Goal: Communication & Community: Answer question/provide support

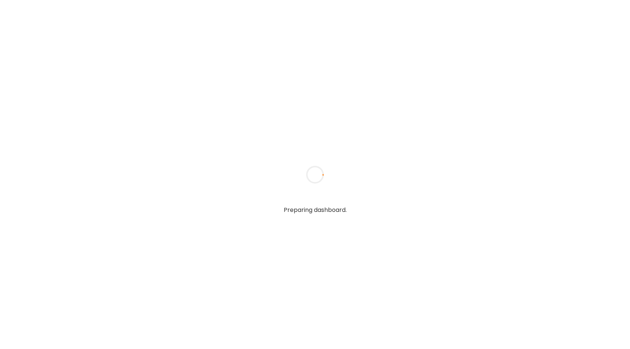
type input "**********"
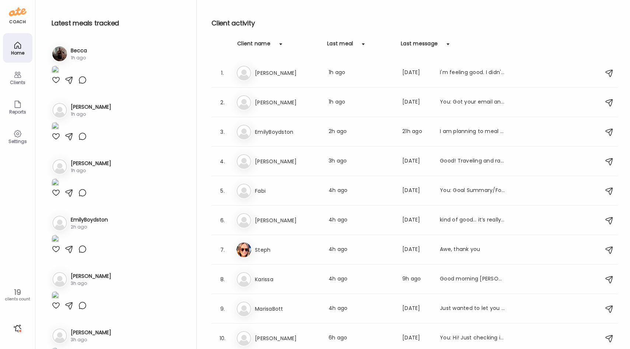
click at [16, 133] on icon at bounding box center [17, 133] width 9 height 9
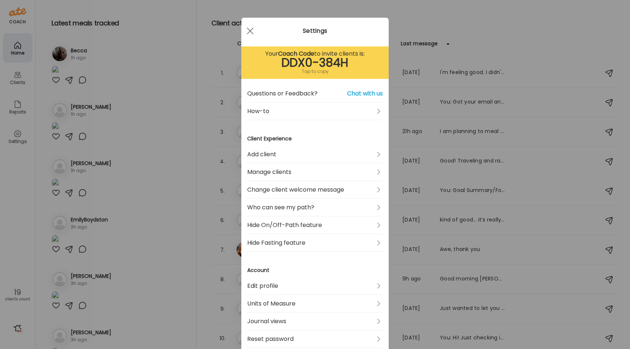
click at [16, 133] on div "Ate Coach Dashboard Wahoo! It’s official Take a moment to set up your Coach Pro…" at bounding box center [315, 174] width 630 height 349
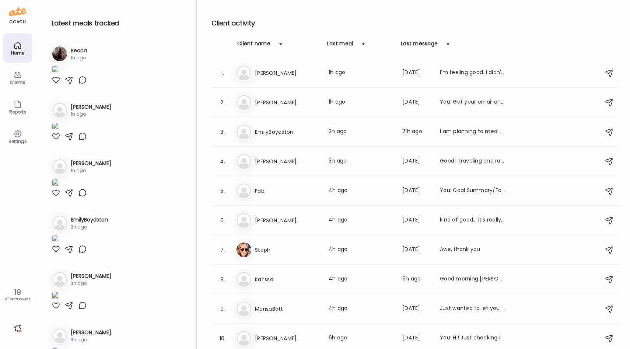
click at [18, 73] on icon at bounding box center [17, 74] width 9 height 9
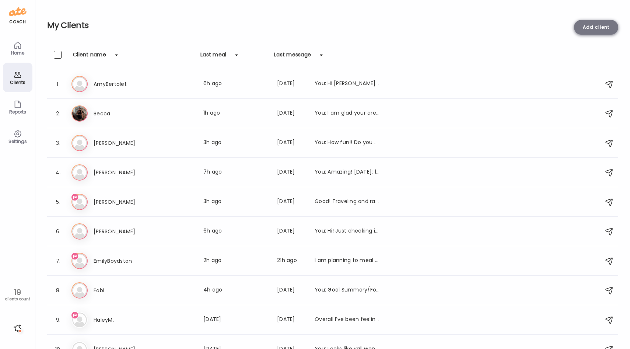
click at [593, 30] on div "Add client" at bounding box center [596, 27] width 44 height 15
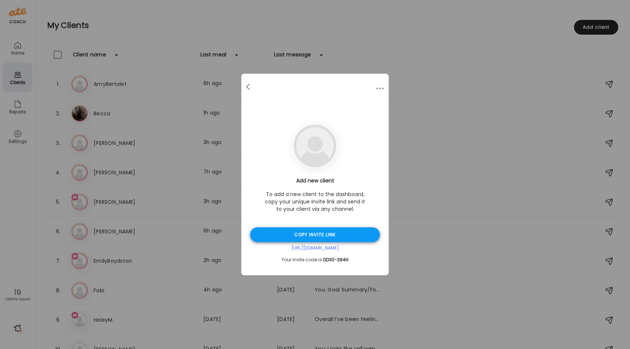
click at [332, 236] on div "Copy invite link" at bounding box center [315, 234] width 130 height 15
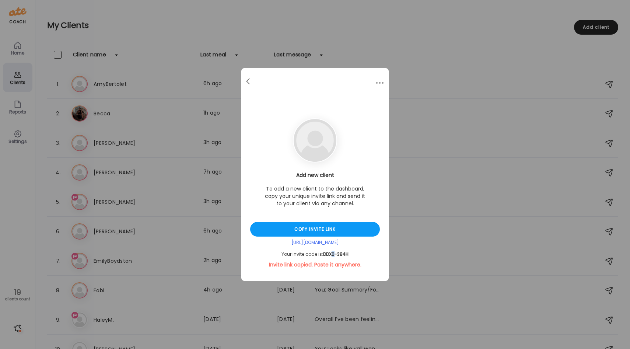
click at [336, 255] on span "DDX0-384H" at bounding box center [335, 254] width 25 height 6
click at [338, 255] on span "DDX0-384H" at bounding box center [335, 254] width 25 height 6
drag, startPoint x: 335, startPoint y: 255, endPoint x: 340, endPoint y: 255, distance: 4.8
click at [340, 255] on span "DDX0-384H" at bounding box center [335, 254] width 25 height 6
click at [345, 255] on span "DDX0-384H" at bounding box center [335, 254] width 25 height 6
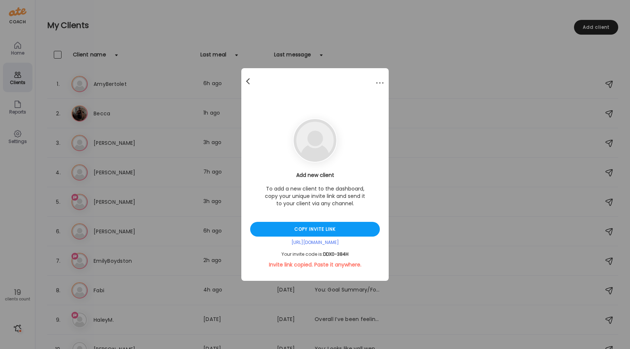
click at [250, 83] on div at bounding box center [248, 81] width 15 height 15
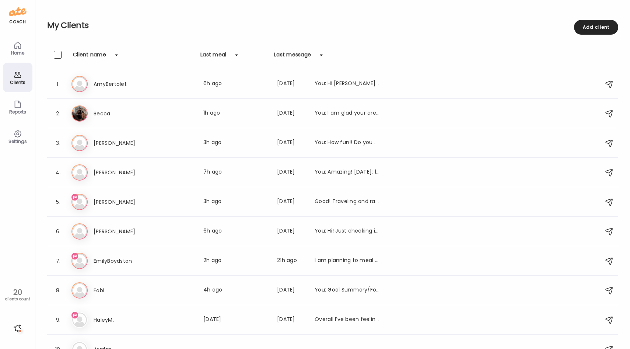
click at [182, 38] on div "My Clients Add client" at bounding box center [332, 25] width 571 height 51
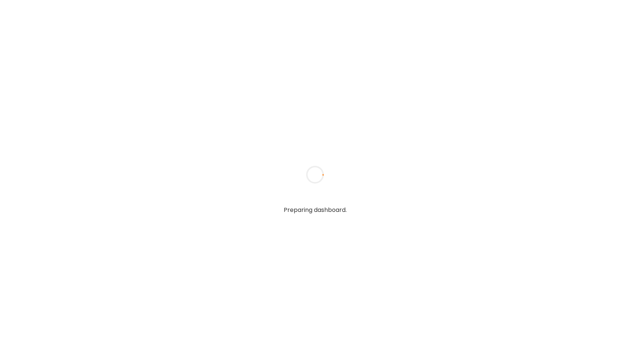
type input "**********"
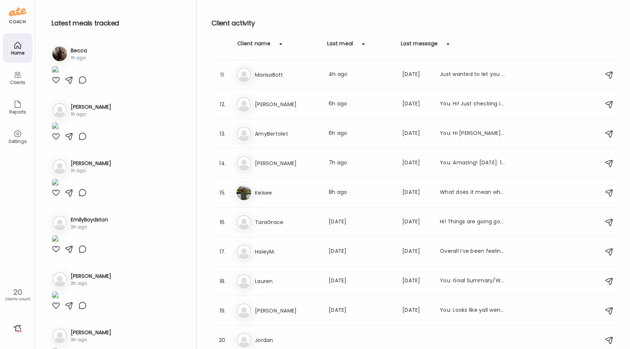
scroll to position [295, 0]
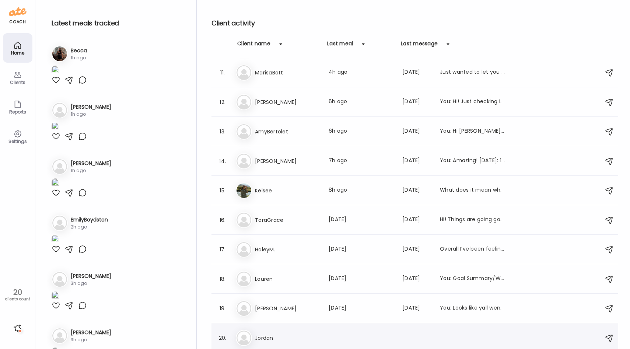
click at [273, 332] on div "[PERSON_NAME][GEOGRAPHIC_DATA]" at bounding box center [416, 338] width 361 height 16
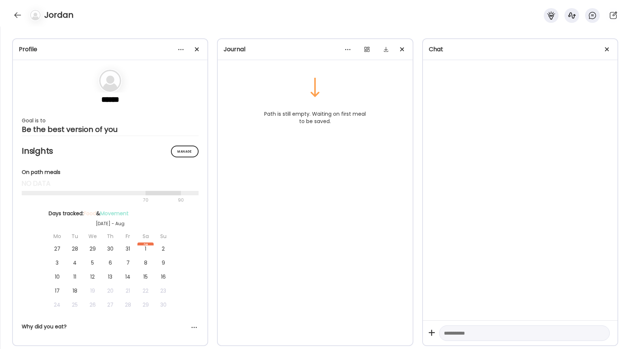
click at [453, 331] on textarea at bounding box center [518, 333] width 148 height 9
paste textarea "**********"
drag, startPoint x: 534, startPoint y: 331, endPoint x: 449, endPoint y: 332, distance: 84.4
click at [449, 332] on textarea "**********" at bounding box center [518, 316] width 148 height 53
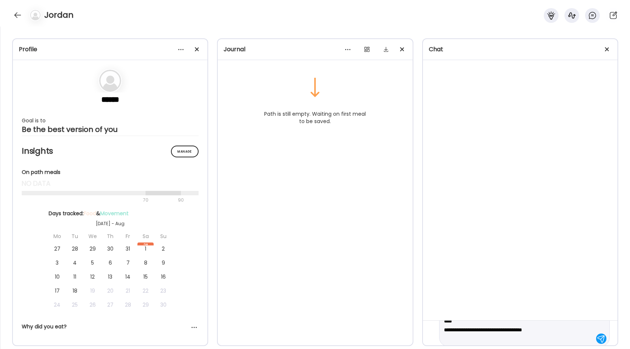
scroll to position [44, 0]
click at [560, 325] on textarea "**********" at bounding box center [518, 311] width 148 height 53
click at [567, 325] on textarea "**********" at bounding box center [518, 311] width 148 height 53
type textarea "**********"
click at [601, 334] on div at bounding box center [601, 333] width 10 height 10
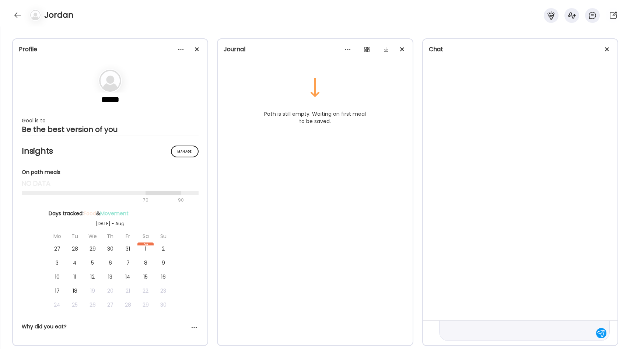
scroll to position [0, 0]
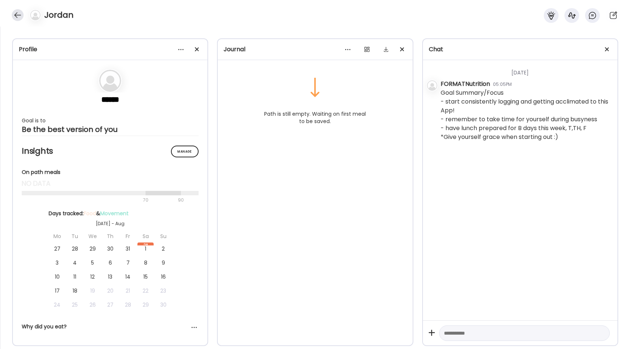
click at [20, 13] on div at bounding box center [18, 15] width 12 height 12
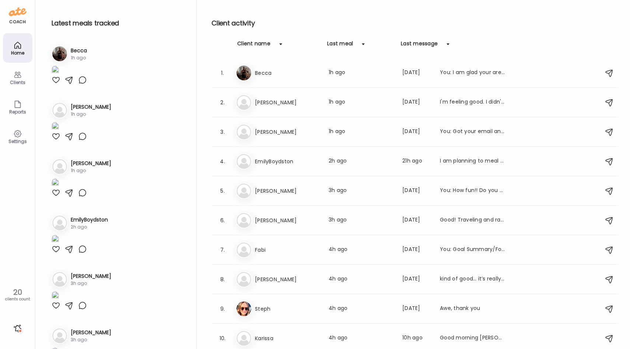
click at [13, 81] on div "Clients" at bounding box center [17, 82] width 27 height 5
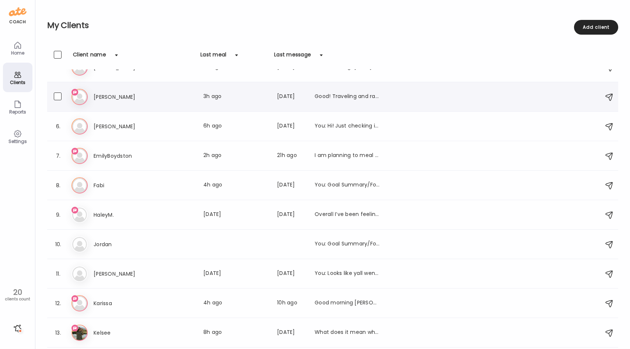
click at [161, 100] on div "[PERSON_NAME] Last meal: 3h ago Last message: [DATE] Good! Traveling and raving…" at bounding box center [237, 97] width 286 height 9
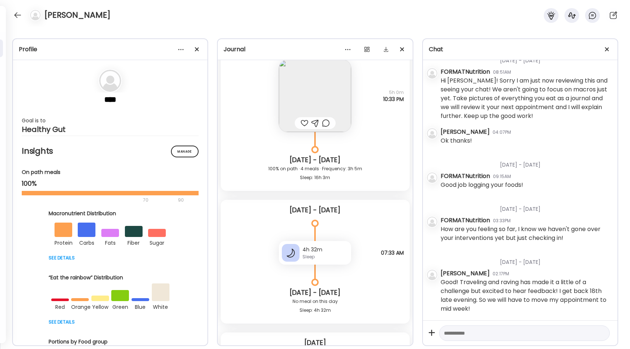
scroll to position [6067, 0]
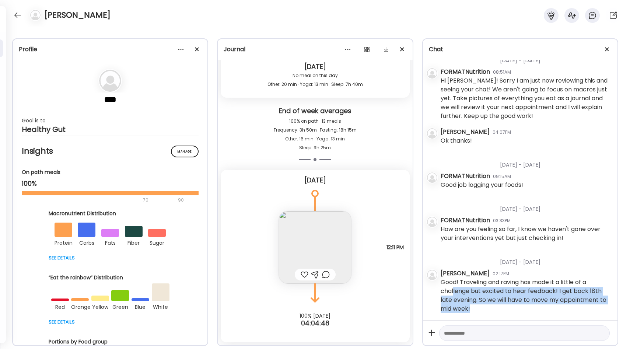
drag, startPoint x: 473, startPoint y: 310, endPoint x: 453, endPoint y: 290, distance: 27.9
click at [453, 290] on div "Good! Traveling and raving has made it a little of a challenge but excited to h…" at bounding box center [526, 295] width 171 height 35
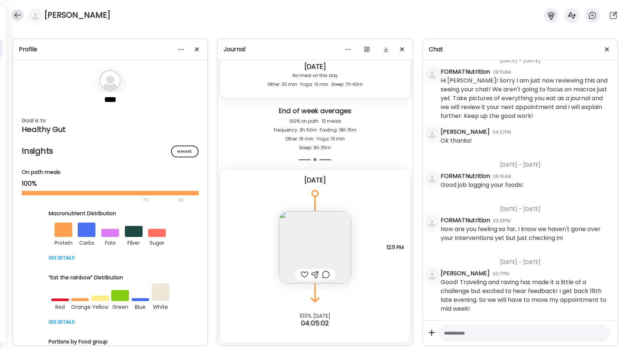
click at [20, 14] on div at bounding box center [18, 15] width 12 height 12
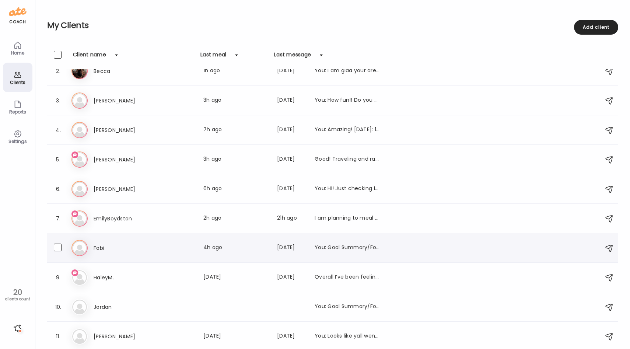
scroll to position [43, 0]
click at [181, 277] on div "HaleyM. Last meal: [DATE] Last message: [DATE] Overall I’ve been feeling pretty…" at bounding box center [237, 276] width 286 height 9
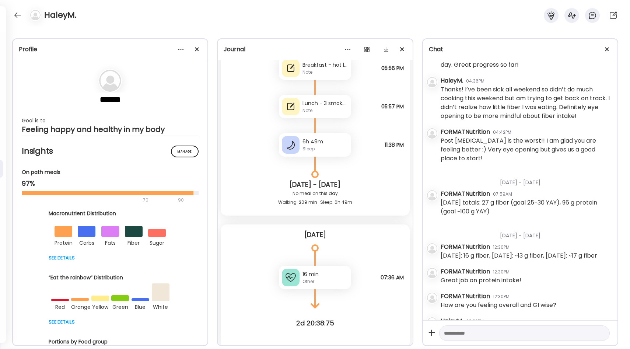
scroll to position [593, 0]
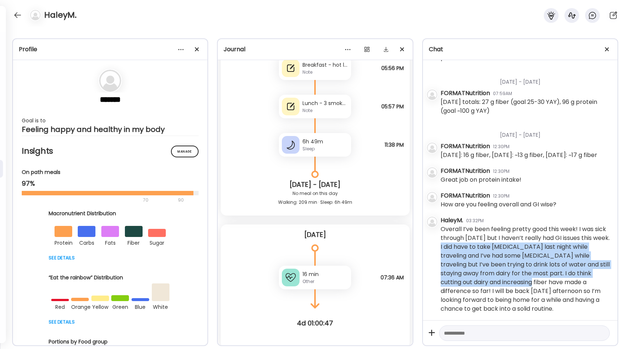
drag, startPoint x: 457, startPoint y: 246, endPoint x: 504, endPoint y: 279, distance: 57.2
click at [504, 279] on div "Overall I’ve been feeling pretty good this week! I was sick through [DATE] but …" at bounding box center [526, 269] width 171 height 88
click at [508, 271] on div "Overall I’ve been feeling pretty good this week! I was sick through [DATE] but …" at bounding box center [526, 269] width 171 height 88
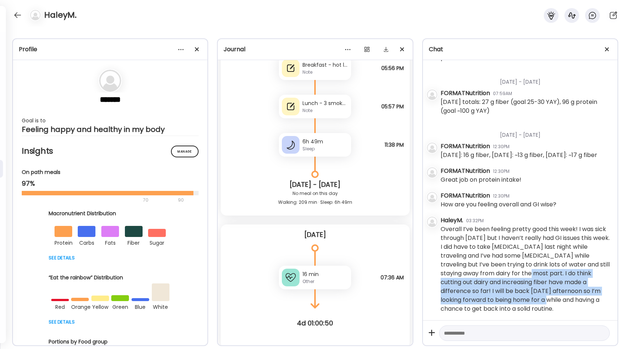
drag, startPoint x: 509, startPoint y: 272, endPoint x: 513, endPoint y: 296, distance: 23.9
click at [513, 296] on div "Overall I’ve been feeling pretty good this week! I was sick through [DATE] but …" at bounding box center [526, 269] width 171 height 88
click at [509, 276] on div "Overall I’ve been feeling pretty good this week! I was sick through [DATE] but …" at bounding box center [526, 269] width 171 height 88
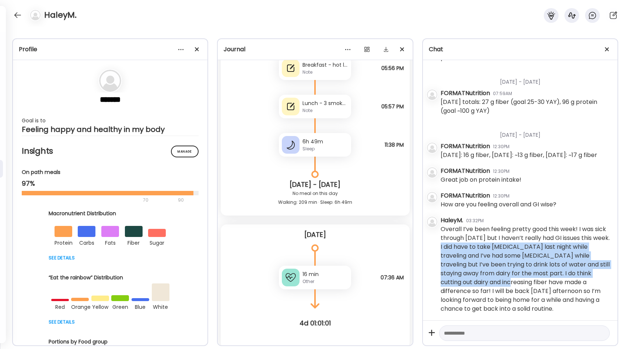
drag, startPoint x: 458, startPoint y: 246, endPoint x: 483, endPoint y: 282, distance: 44.2
click at [483, 282] on div "Overall I’ve been feeling pretty good this week! I was sick through [DATE] but …" at bounding box center [526, 269] width 171 height 88
click at [482, 254] on div "Overall I’ve been feeling pretty good this week! I was sick through [DATE] but …" at bounding box center [526, 269] width 171 height 88
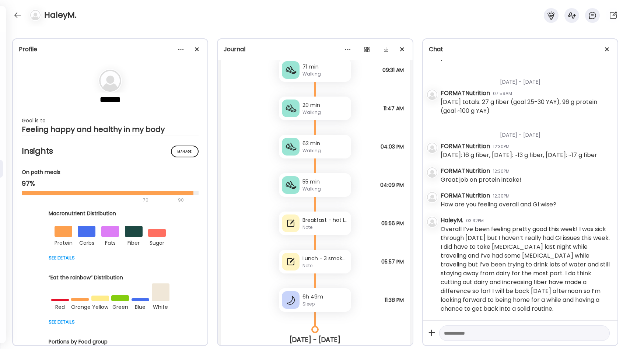
scroll to position [10204, 0]
click at [340, 212] on div "Breakfast - hot latte with almond milk, 1 donut Note" at bounding box center [315, 223] width 72 height 24
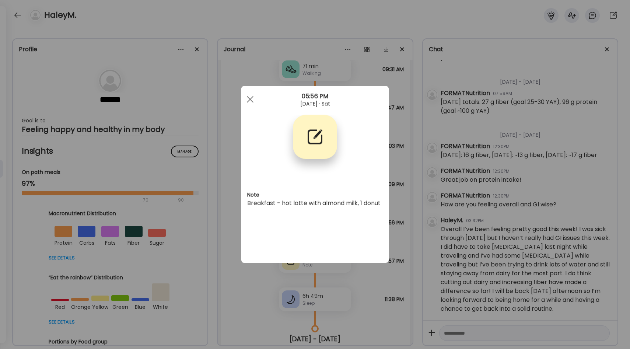
click at [401, 186] on div "Ate Coach Dashboard Wahoo! It’s official Take a moment to set up your Coach Pro…" at bounding box center [315, 174] width 630 height 349
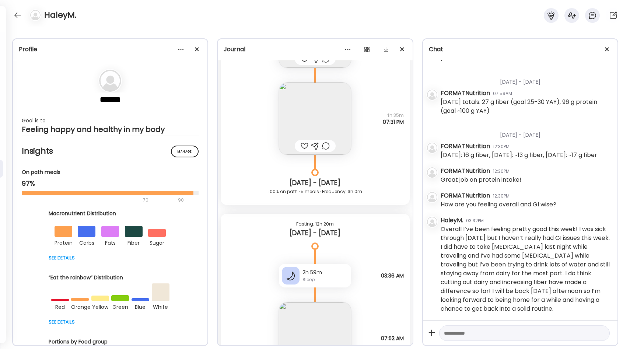
scroll to position [9050, 0]
click at [16, 12] on div at bounding box center [18, 15] width 12 height 12
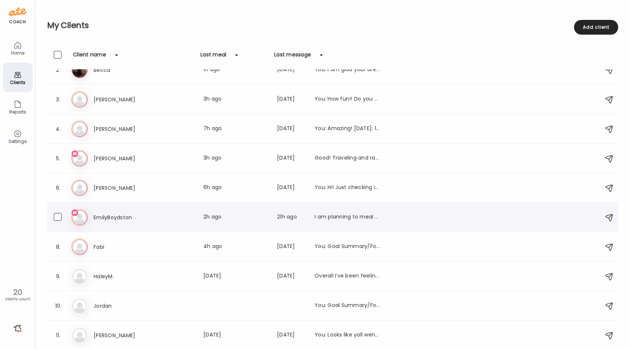
scroll to position [0, 0]
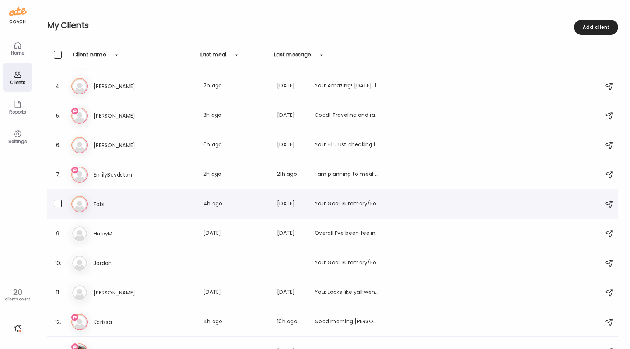
click at [189, 205] on div "Fabi Last meal: 4h ago Last message: [DATE] You: Goal Summary/Focus - start con…" at bounding box center [237, 204] width 286 height 9
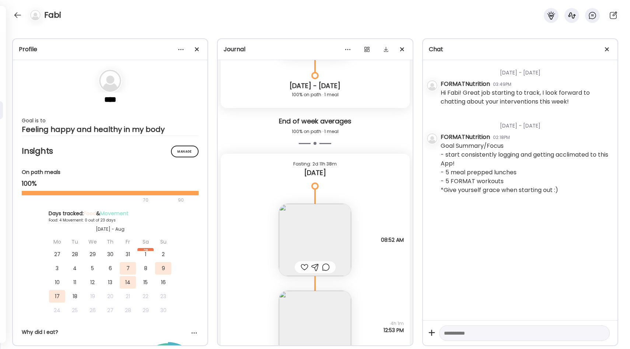
scroll to position [810, 0]
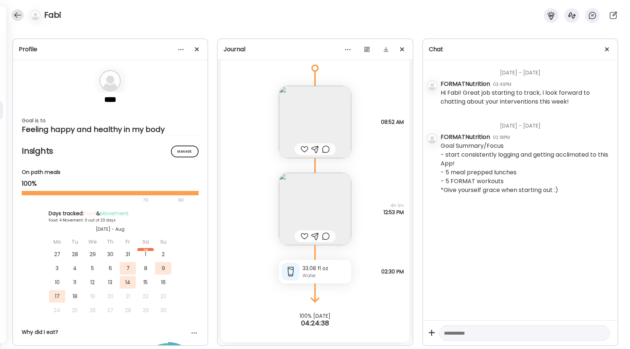
click at [19, 18] on div at bounding box center [18, 15] width 12 height 12
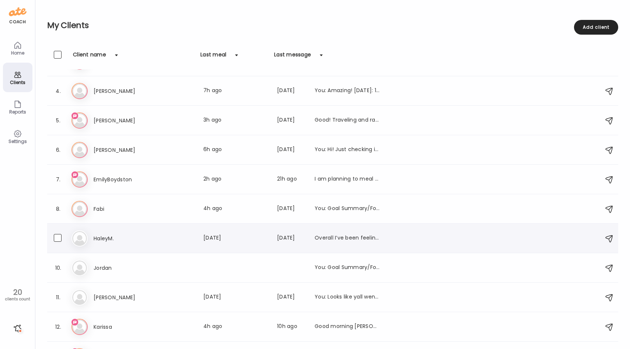
scroll to position [0, 0]
